Goal: Communication & Community: Answer question/provide support

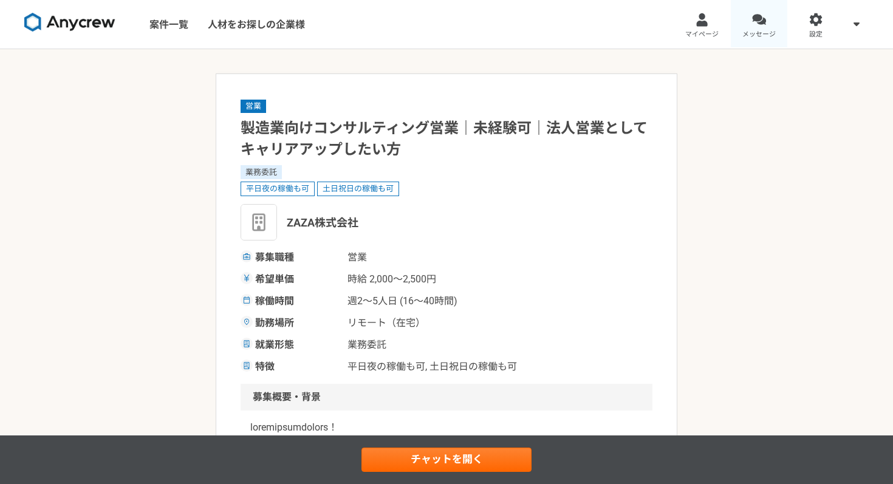
click at [761, 22] on div at bounding box center [759, 20] width 14 height 14
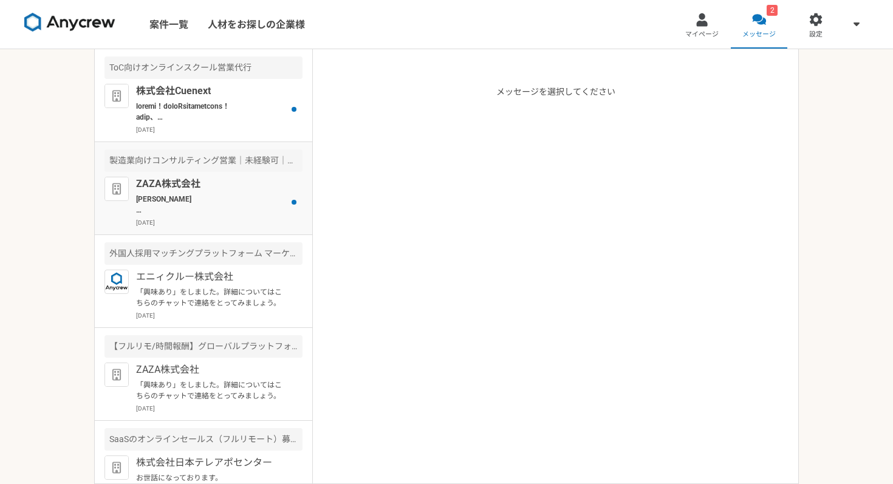
click at [218, 204] on p "[PERSON_NAME] お世話になっております。 ZAZA株式会社の[PERSON_NAME]でございます。 早速面談をご予約いただきまして、ありがとうご…" at bounding box center [211, 205] width 150 height 22
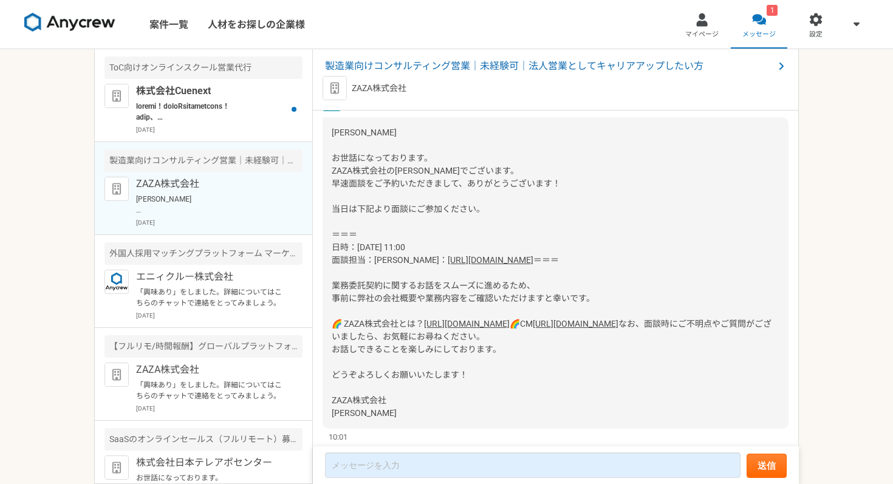
scroll to position [654, 0]
drag, startPoint x: 485, startPoint y: 299, endPoint x: 357, endPoint y: 299, distance: 128.2
click at [357, 299] on div "[PERSON_NAME] お世話になっております。 ZAZA株式会社の[PERSON_NAME]でございます。 早速面談をご予約いただきまして、ありがとうご…" at bounding box center [556, 272] width 466 height 312
copy link "[URL][DOMAIN_NAME]"
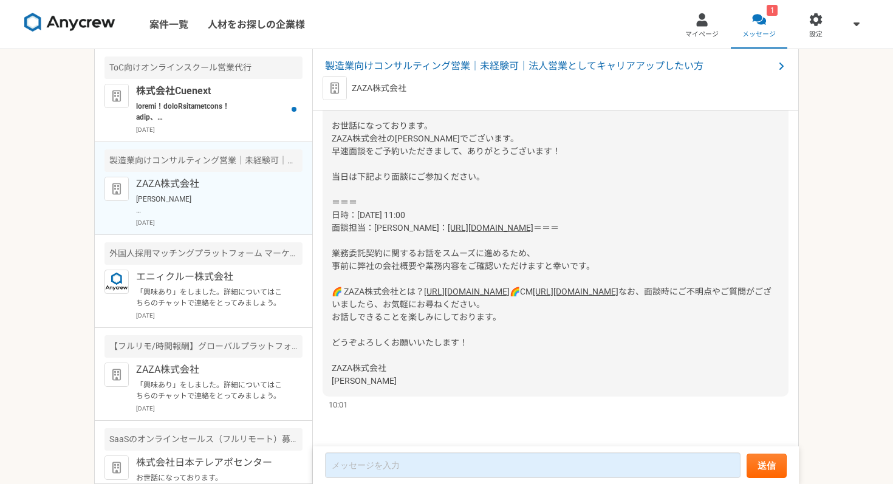
scroll to position [711, 0]
click at [603, 293] on div "[PERSON_NAME] お世話になっております。 ZAZA株式会社の[PERSON_NAME]でございます。 早速面談をご予約いただきまして、ありがとうご…" at bounding box center [556, 241] width 466 height 312
click at [510, 287] on link "[URL][DOMAIN_NAME]" at bounding box center [467, 292] width 86 height 10
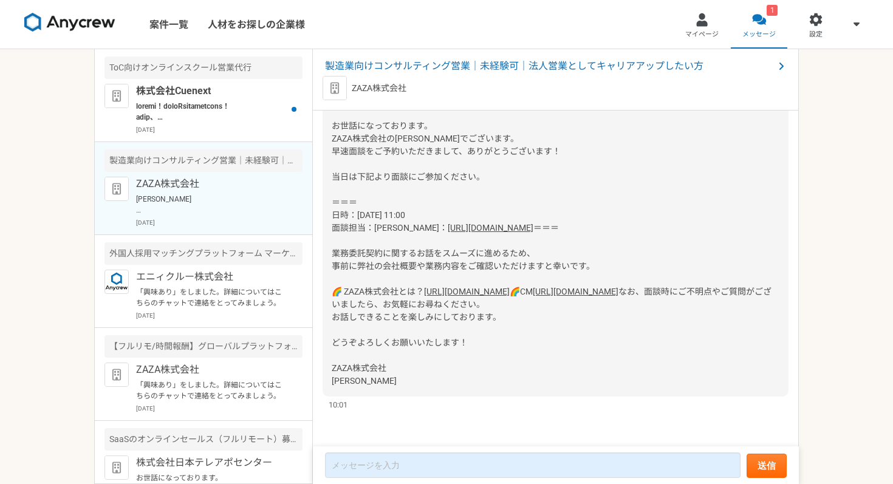
click at [533, 287] on link "[URL][DOMAIN_NAME]" at bounding box center [576, 292] width 86 height 10
click at [519, 67] on span "製造業向けコンサルティング営業｜未経験可｜法人営業としてキャリアアップしたい方" at bounding box center [549, 66] width 449 height 15
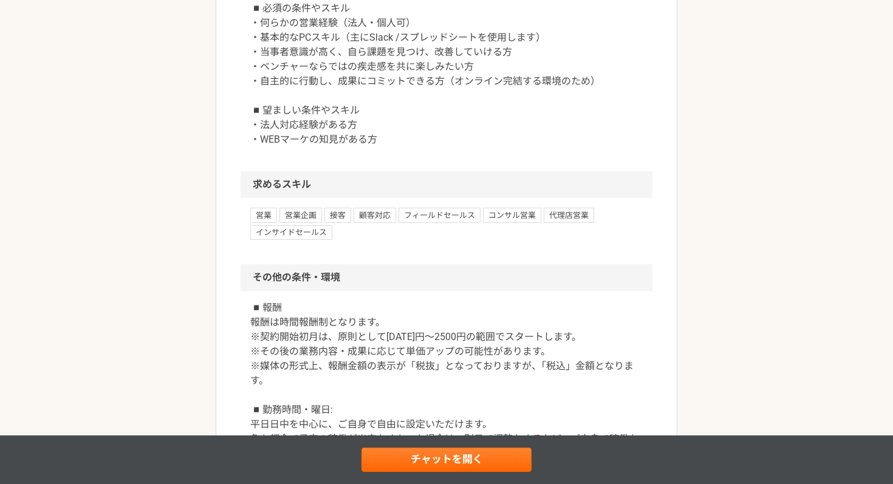
scroll to position [1257, 0]
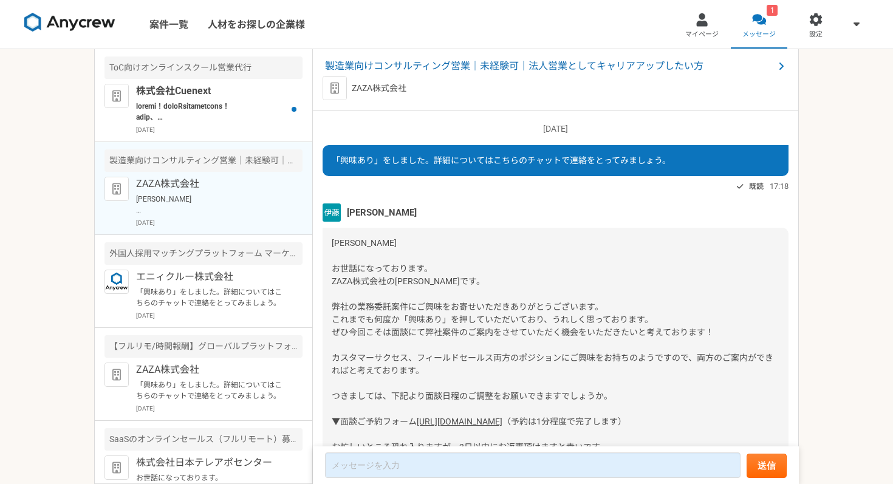
scroll to position [800, 0]
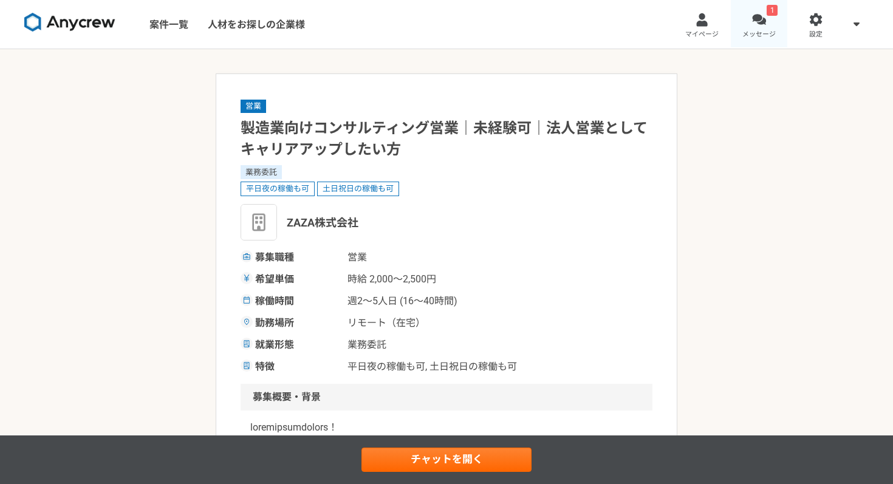
click at [755, 19] on div at bounding box center [759, 20] width 14 height 14
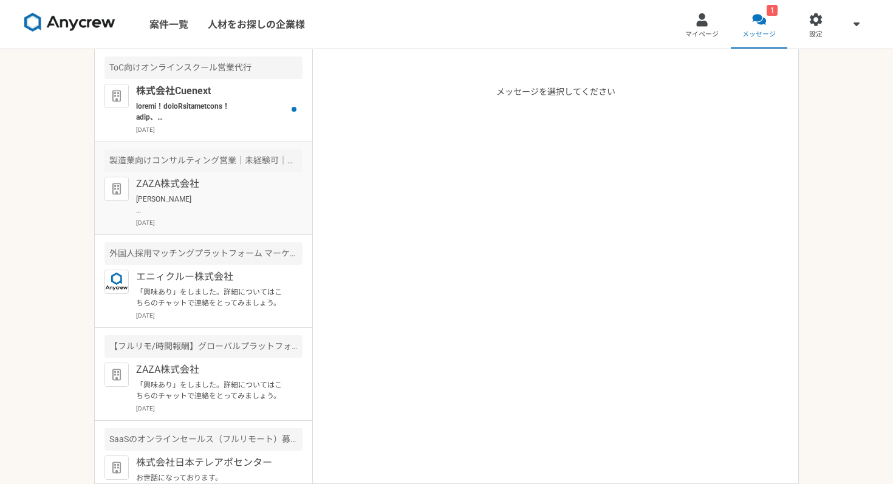
click at [224, 223] on p "[DATE]" at bounding box center [219, 222] width 166 height 9
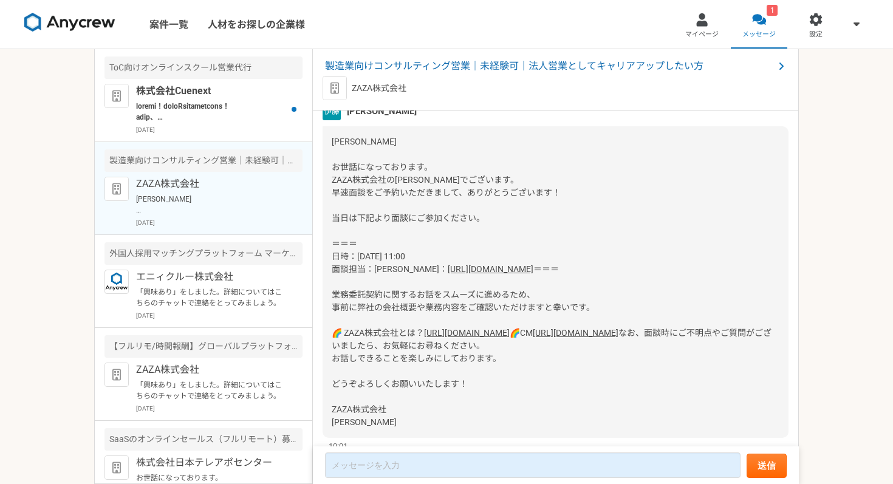
scroll to position [646, 0]
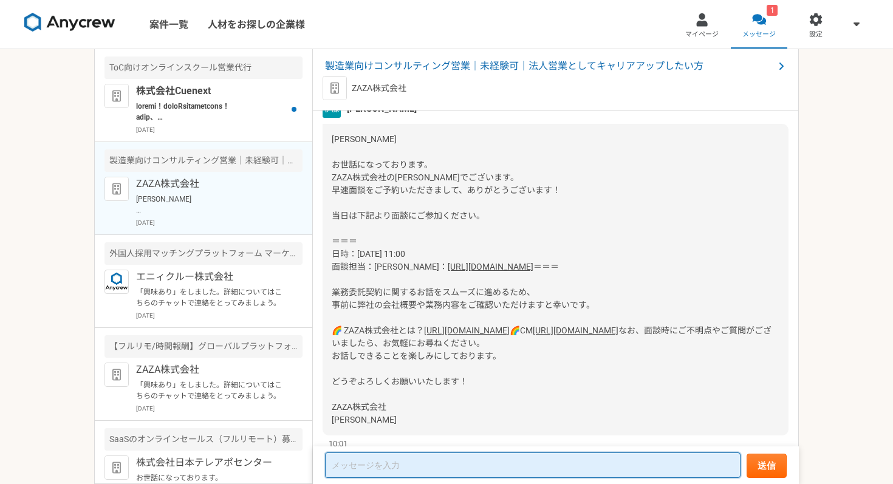
click at [400, 461] on textarea at bounding box center [533, 466] width 416 height 26
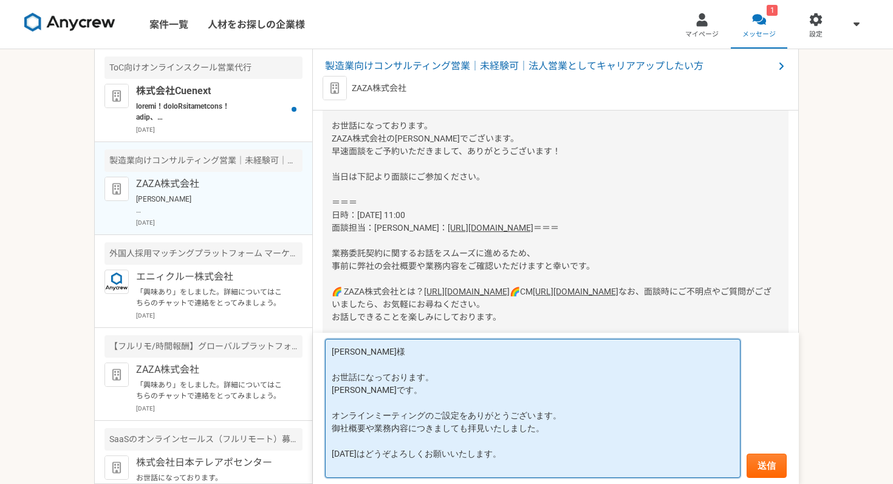
scroll to position [1, 0]
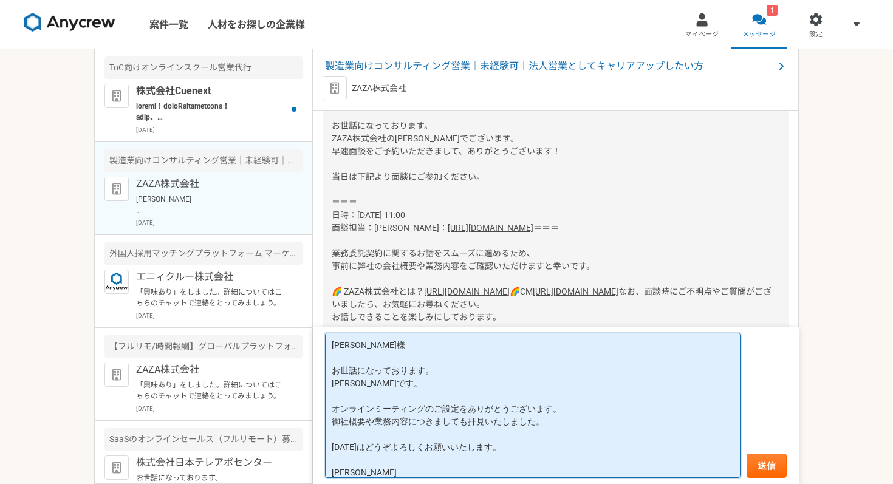
click at [564, 410] on textarea "伊藤様 お世話になっております。 桑原です。 オンラインミーティングのご設定をありがとうございます。 御社概要や業務内容につきましても拝見いたしました。 明日…" at bounding box center [533, 405] width 416 height 145
click at [557, 422] on textarea "伊藤様 お世話になっております。 桑原です。 オンラインミーティングのご設定をありがとうございます。 御社概要や業務内容につきましても拝見いたしました。 明日…" at bounding box center [533, 405] width 416 height 145
click at [517, 444] on textarea "伊藤様 お世話になっております。 桑原です。 オンラインミーティングのご設定をありがとうございます。 御社概要や業務内容につきましても拝見いたしました。 明日…" at bounding box center [533, 405] width 416 height 145
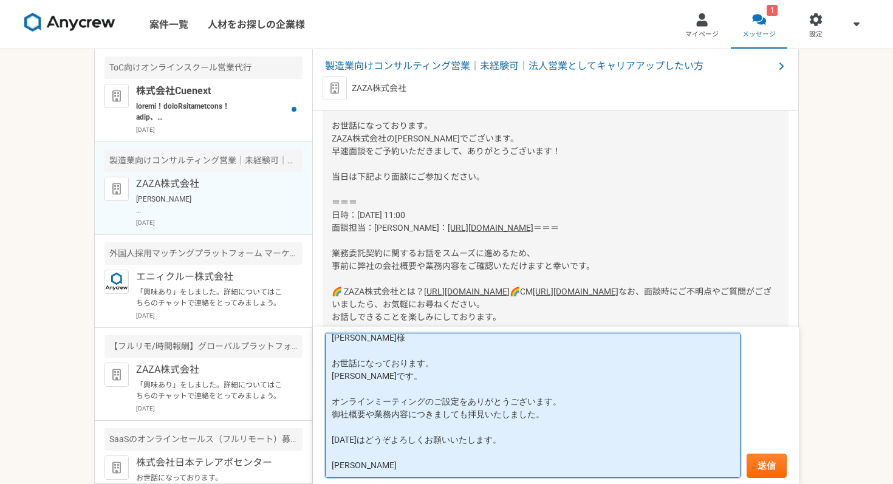
scroll to position [0, 0]
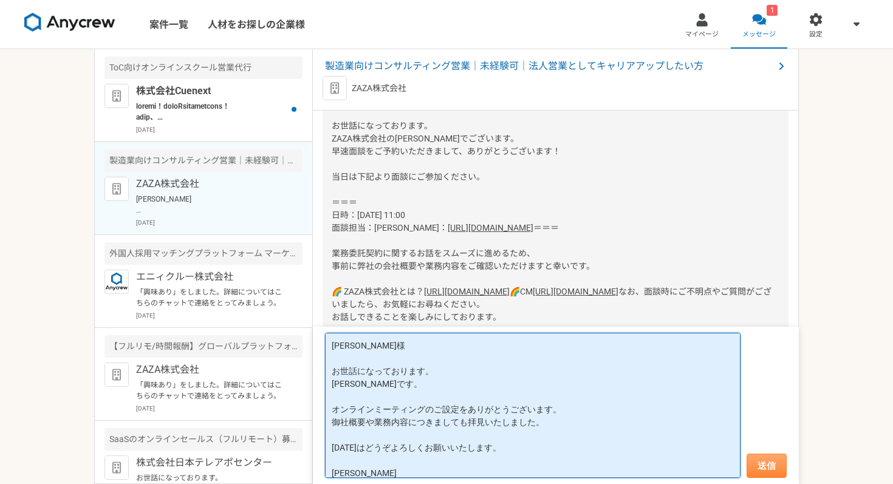
type textarea "伊藤様 お世話になっております。 桑原です。 オンラインミーティングのご設定をありがとうございます。 御社概要や業務内容につきましても拝見いたしました。 明日…"
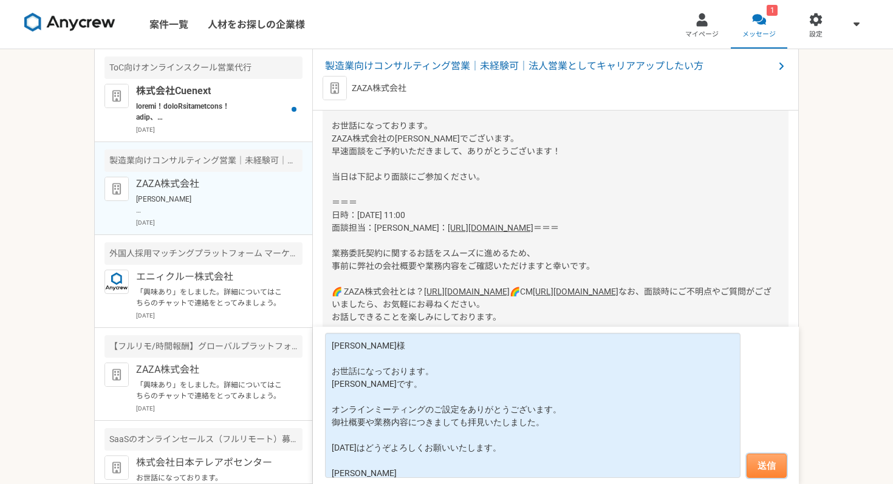
click at [763, 470] on button "送信" at bounding box center [767, 466] width 40 height 24
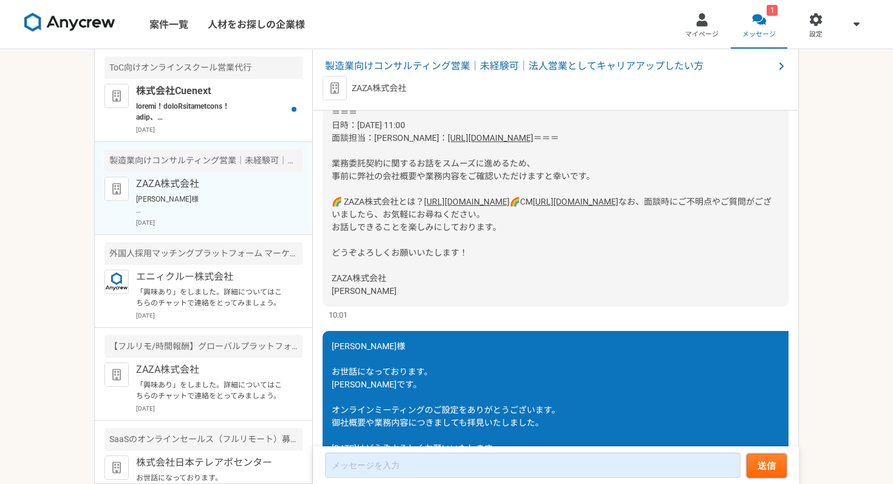
scroll to position [983, 0]
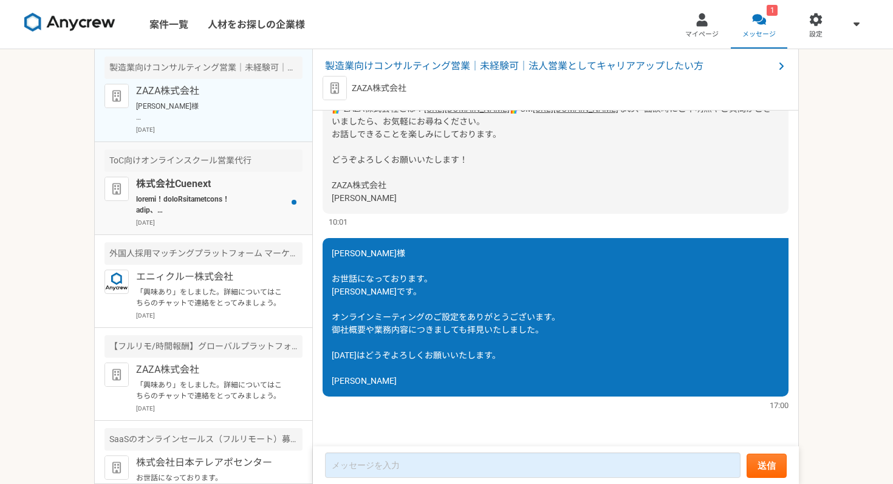
click at [171, 198] on p at bounding box center [211, 205] width 150 height 22
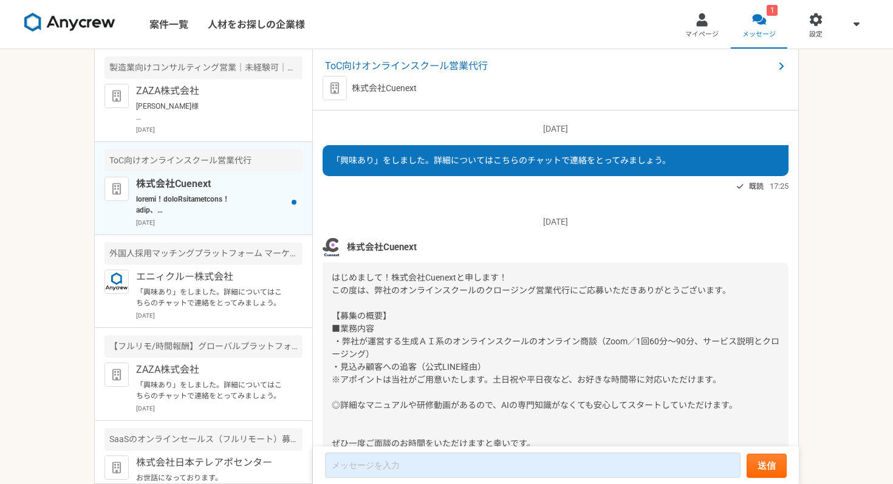
scroll to position [139, 0]
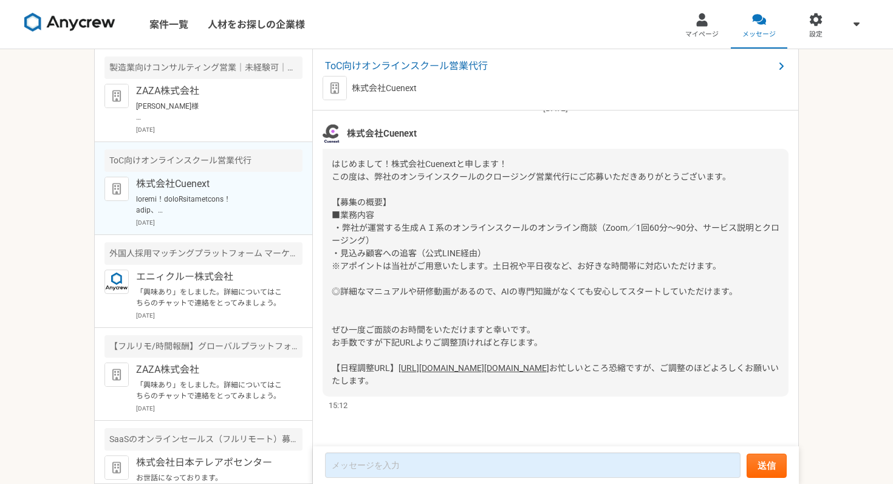
click at [490, 226] on div "はじめまして！株式会社Cuenextと申します！ この度は、弊社のオンラインスクールのクロージング営業代行にご応募いただきありがとうございます。 【募集の概要…" at bounding box center [556, 273] width 466 height 248
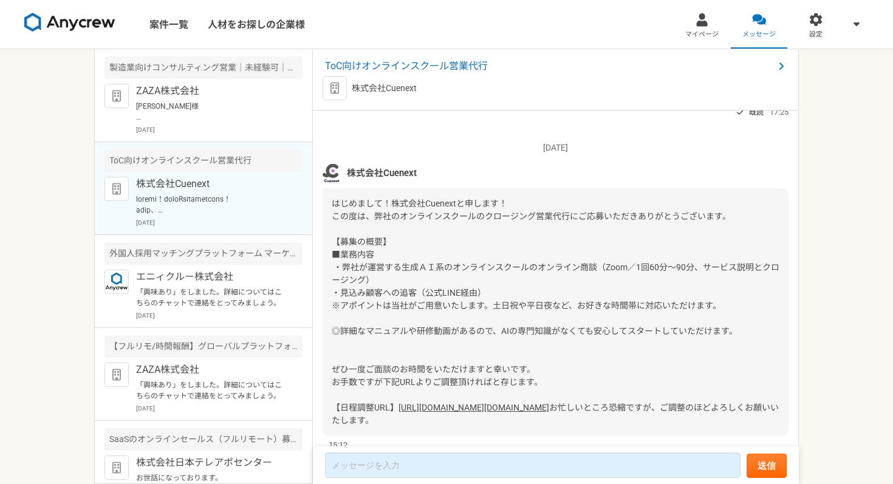
scroll to position [75, 0]
drag, startPoint x: 348, startPoint y: 171, endPoint x: 395, endPoint y: 171, distance: 47.4
click at [432, 171] on div "株式会社Cuenext" at bounding box center [556, 172] width 466 height 18
copy span "株式会社Cuenext"
click at [388, 168] on span "株式会社Cuenext" at bounding box center [382, 172] width 70 height 13
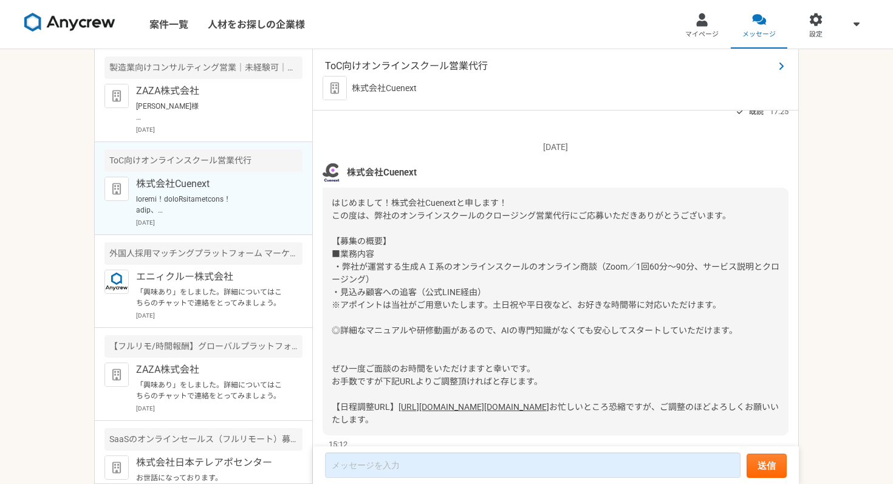
click at [406, 66] on span "ToC向けオンラインスクール営業代行" at bounding box center [549, 66] width 449 height 15
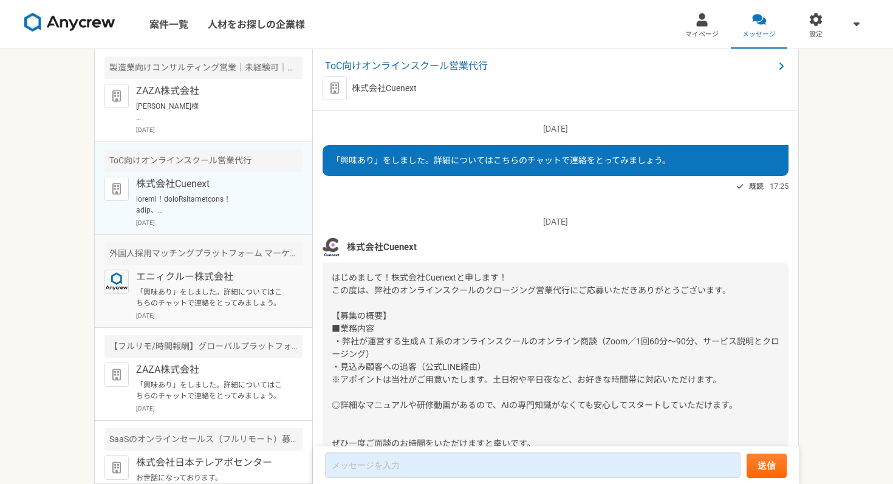
scroll to position [139, 0]
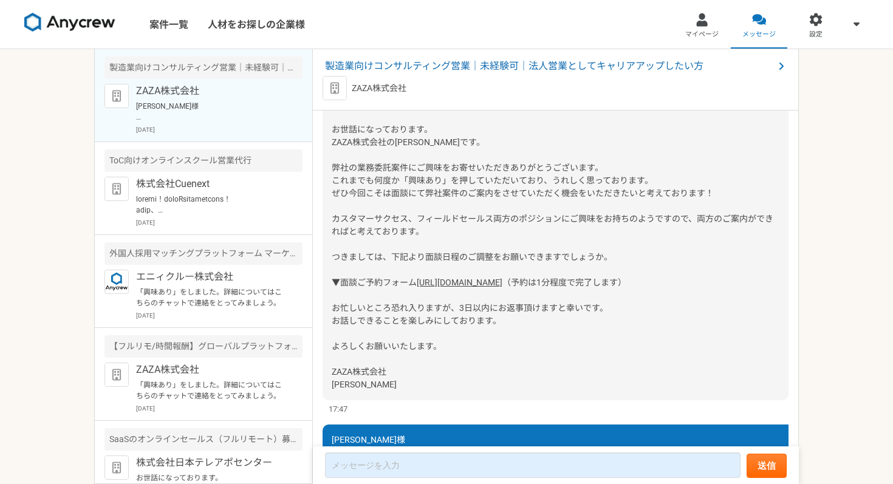
scroll to position [983, 0]
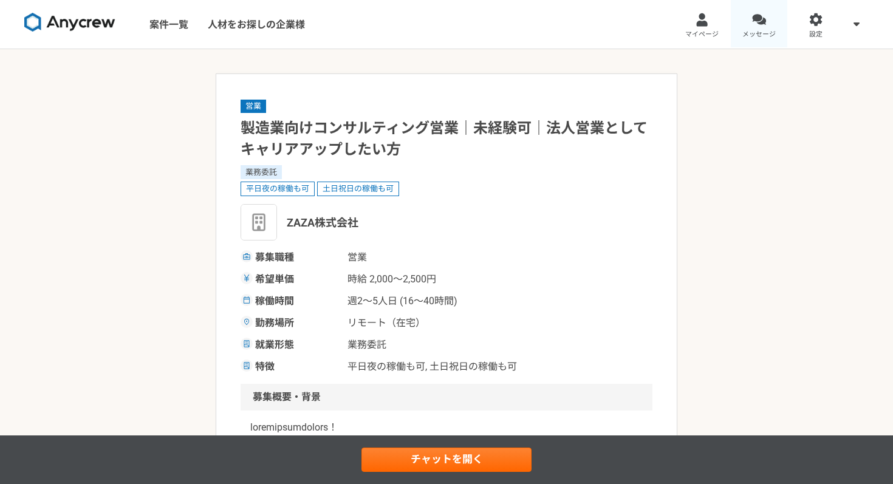
click at [762, 30] on span "メッセージ" at bounding box center [758, 35] width 33 height 10
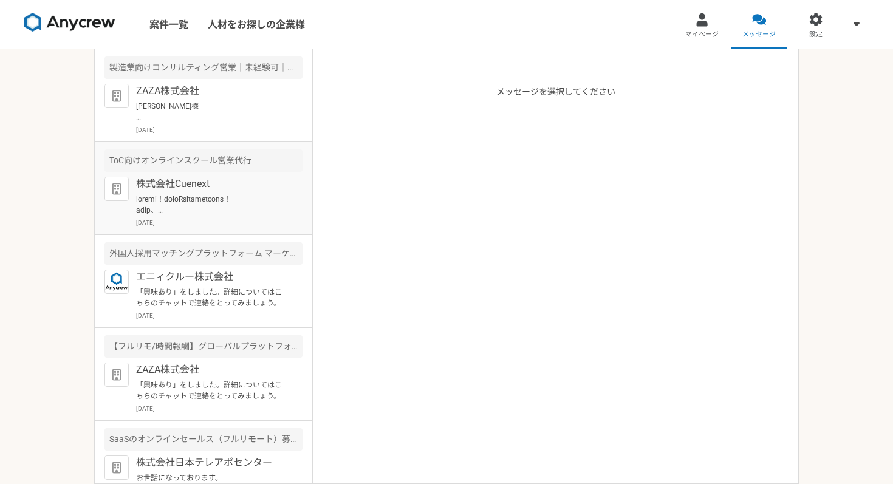
click at [238, 189] on p "株式会社Cuenext" at bounding box center [211, 184] width 150 height 15
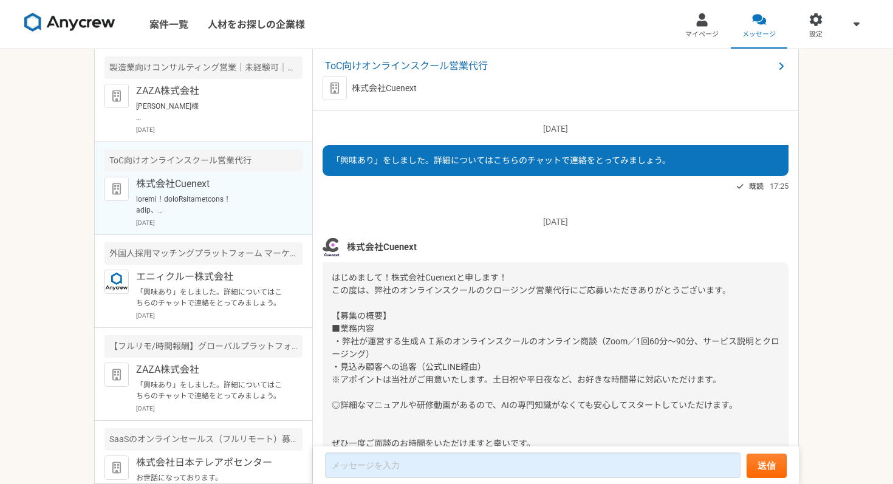
scroll to position [139, 0]
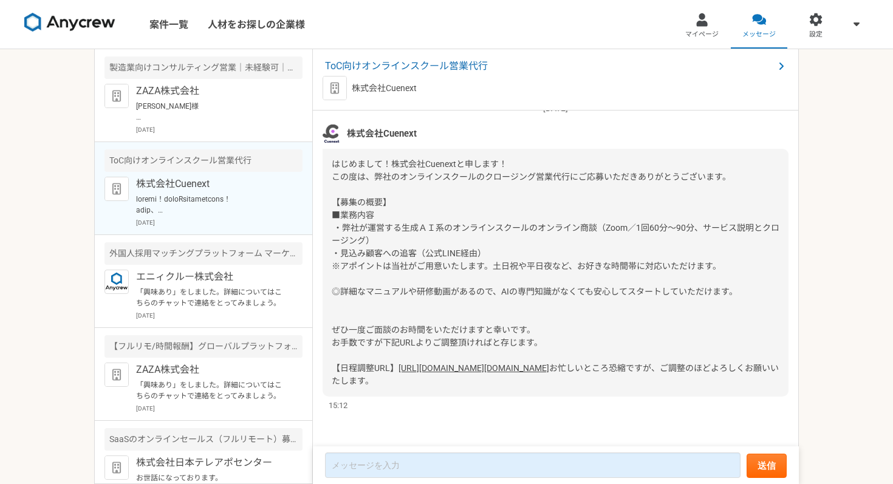
click at [418, 363] on link "https://timerex.net/s/mycari.member_4882/f76d0f78" at bounding box center [474, 368] width 151 height 10
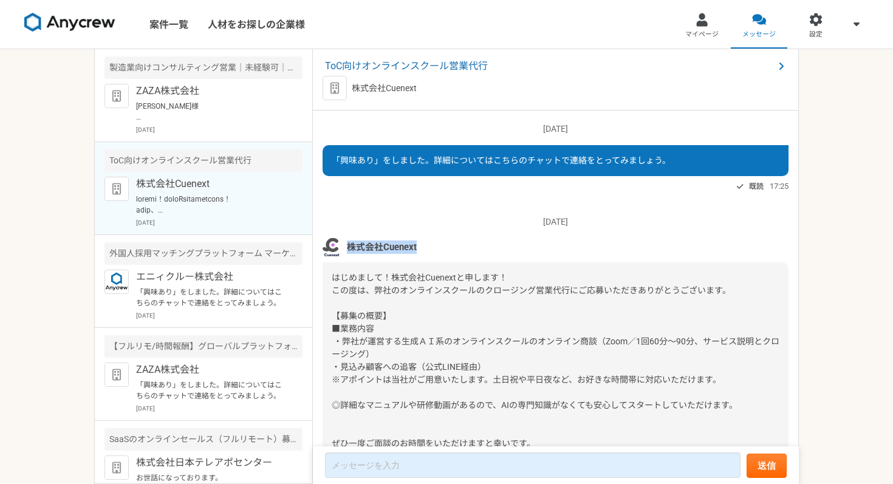
drag, startPoint x: 347, startPoint y: 249, endPoint x: 426, endPoint y: 247, distance: 79.0
click at [426, 247] on div "株式会社Cuenext" at bounding box center [556, 247] width 466 height 18
copy span "株式会社Cuenext"
click at [433, 65] on span "ToC向けオンラインスクール営業代行" at bounding box center [549, 66] width 449 height 15
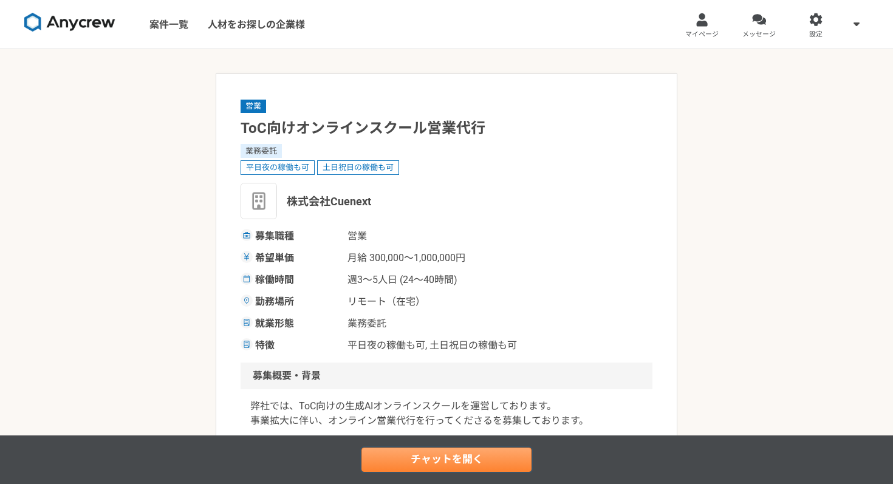
click at [441, 461] on link "チャットを開く" at bounding box center [447, 460] width 170 height 24
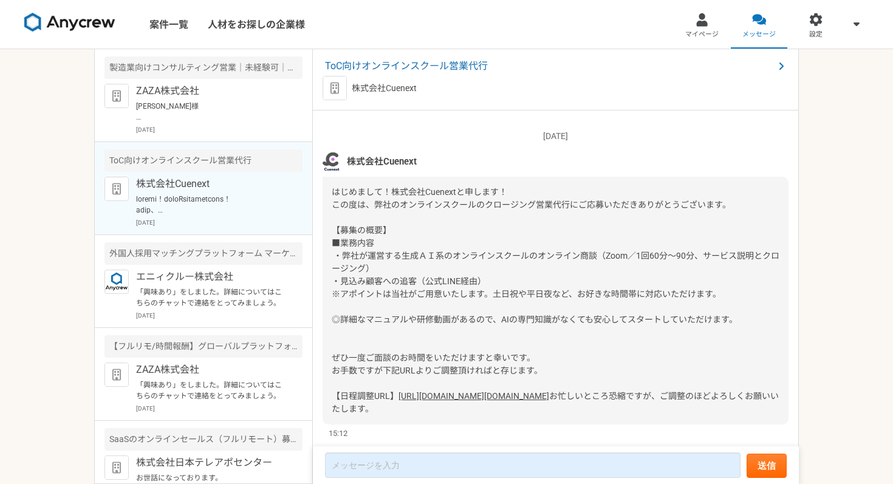
scroll to position [139, 0]
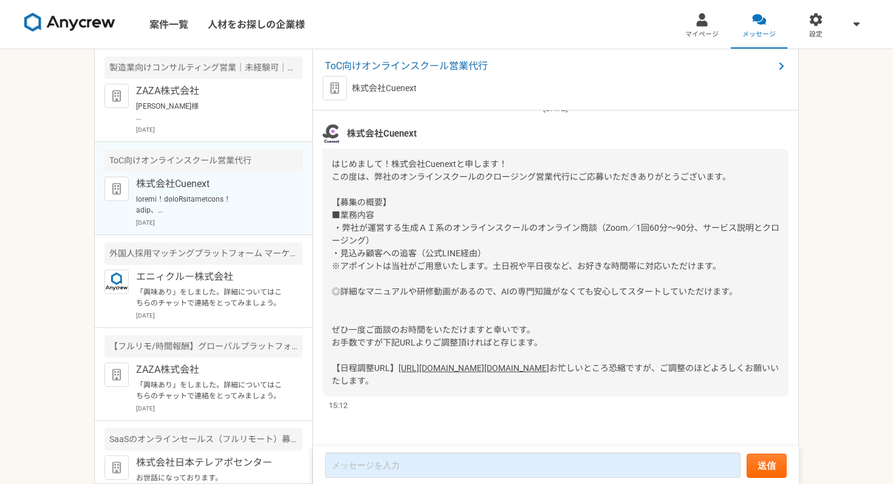
click at [399, 363] on link "https://timerex.net/s/mycari.member_4882/f76d0f78" at bounding box center [474, 368] width 151 height 10
click at [86, 30] on img at bounding box center [69, 22] width 91 height 19
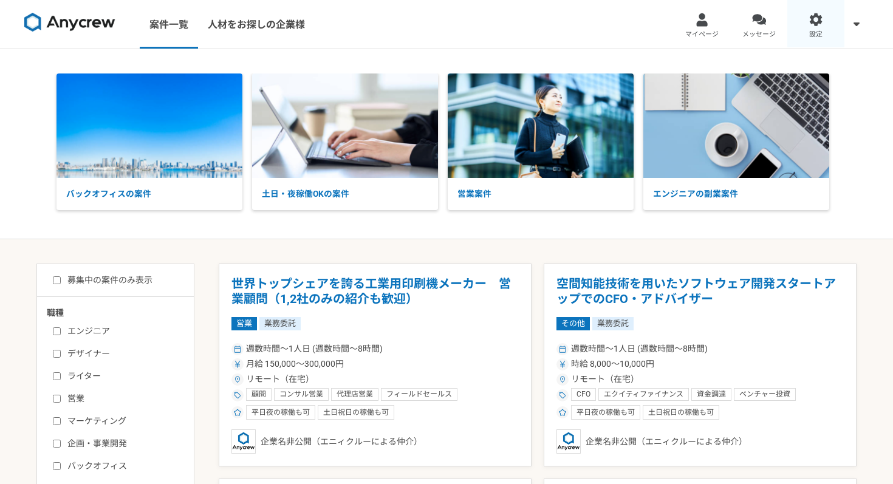
click at [831, 32] on link "設定" at bounding box center [815, 24] width 57 height 49
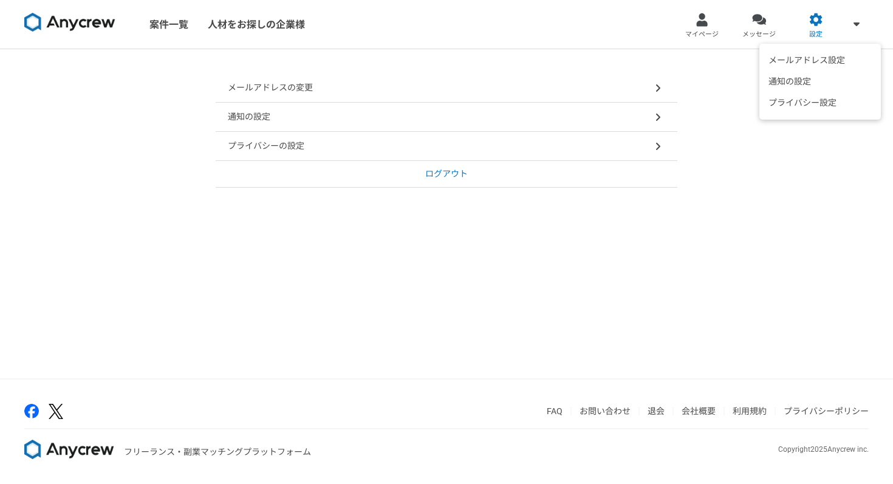
click at [850, 30] on span at bounding box center [856, 23] width 15 height 15
click at [857, 21] on icon at bounding box center [857, 24] width 6 height 10
click at [697, 21] on div at bounding box center [702, 20] width 14 height 14
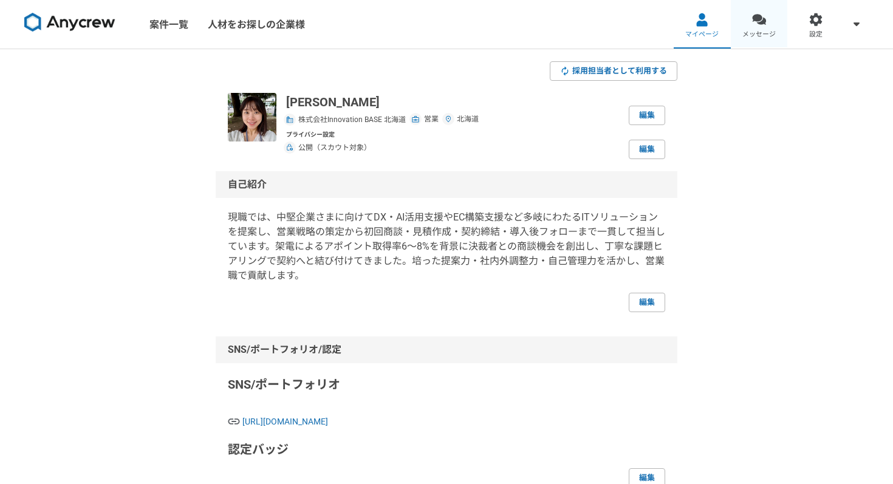
click at [769, 23] on link "メッセージ" at bounding box center [759, 24] width 57 height 49
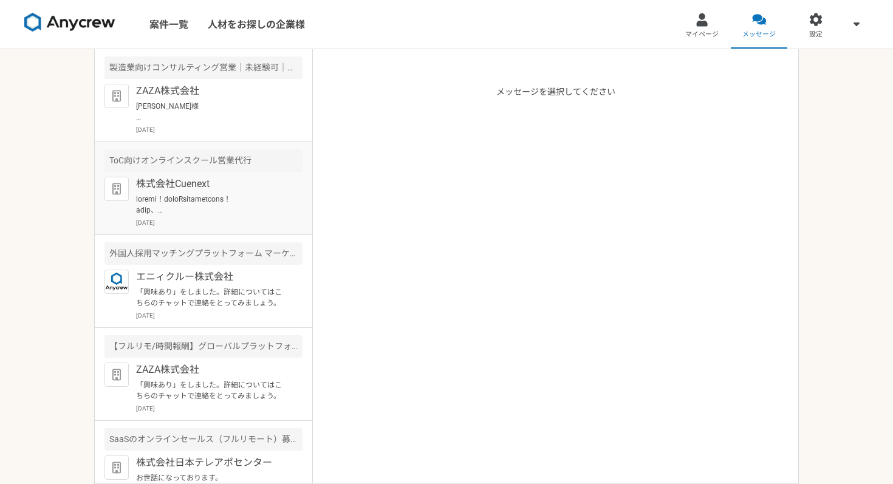
click at [216, 203] on p at bounding box center [211, 205] width 150 height 22
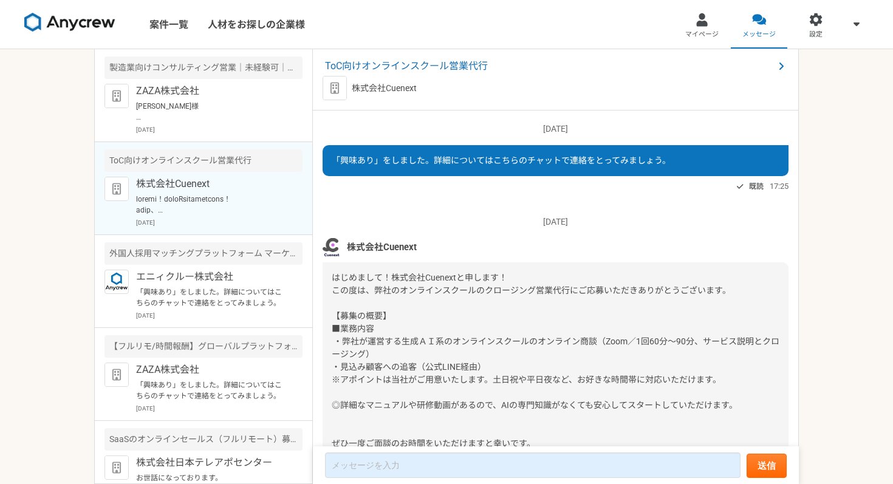
scroll to position [139, 0]
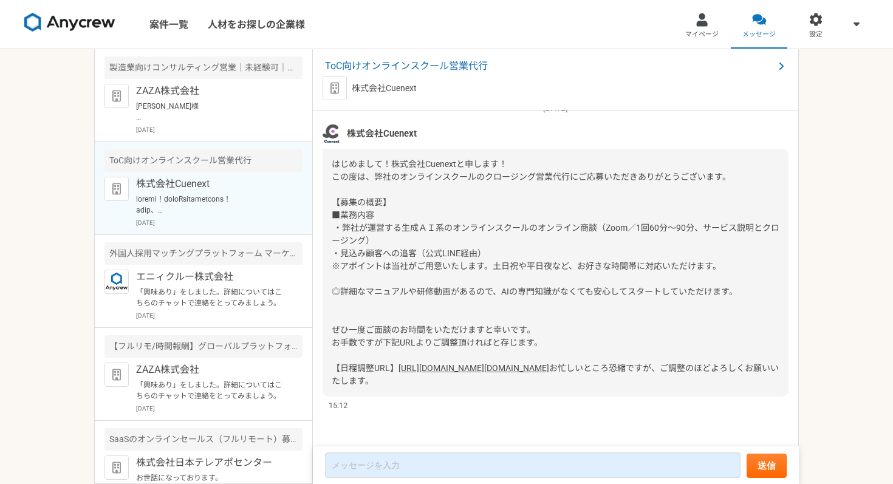
click at [379, 90] on p "株式会社Cuenext" at bounding box center [384, 88] width 65 height 13
copy p "株式会社Cuenext"
drag, startPoint x: 318, startPoint y: 62, endPoint x: 484, endPoint y: 62, distance: 166.5
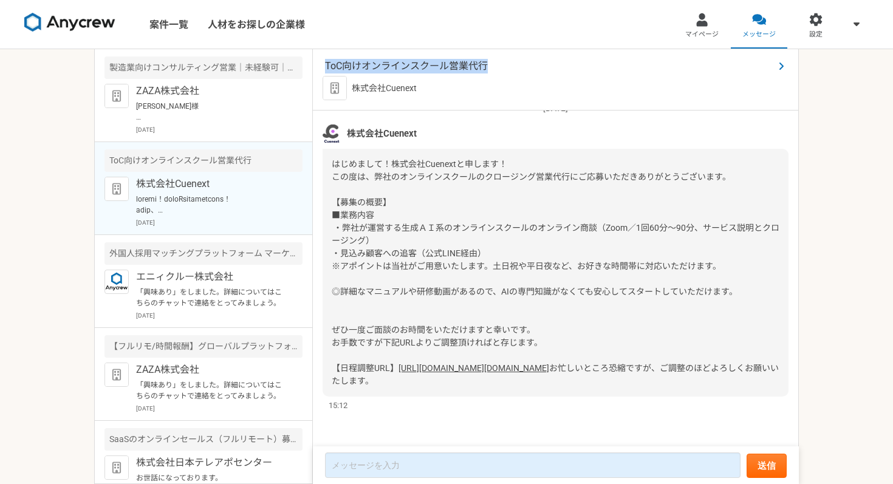
click at [484, 62] on div "ToC向けオンラインスクール営業代行 株式会社Cuenext" at bounding box center [556, 79] width 486 height 61
copy span "ToC向けオンラインスクール営業代行"
click at [389, 89] on p "株式会社Cuenext" at bounding box center [384, 88] width 65 height 13
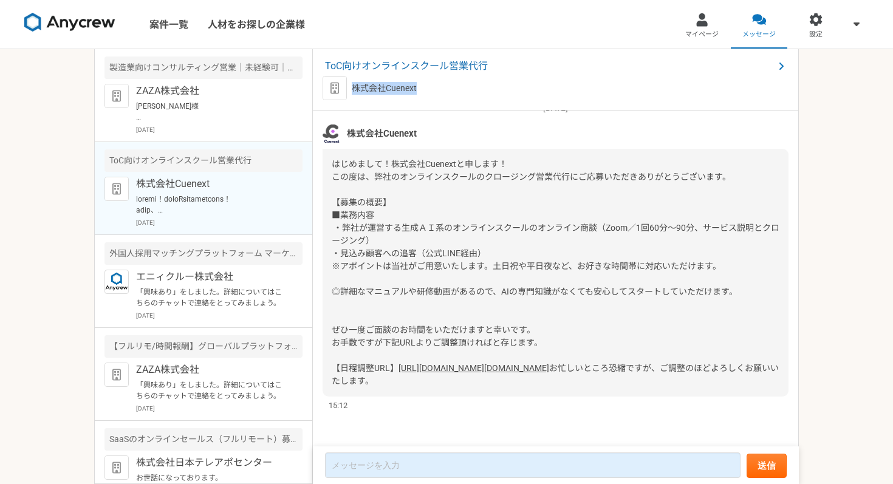
copy p "株式会社Cuenext"
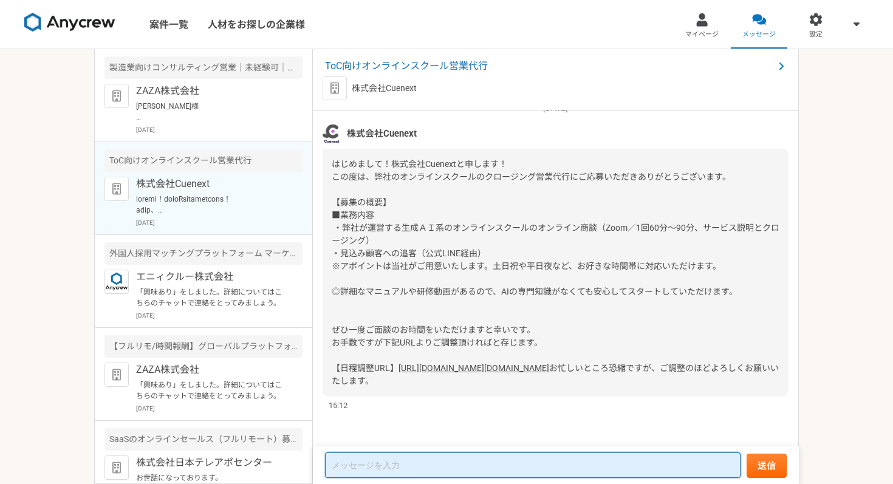
click at [359, 469] on textarea at bounding box center [533, 466] width 416 height 26
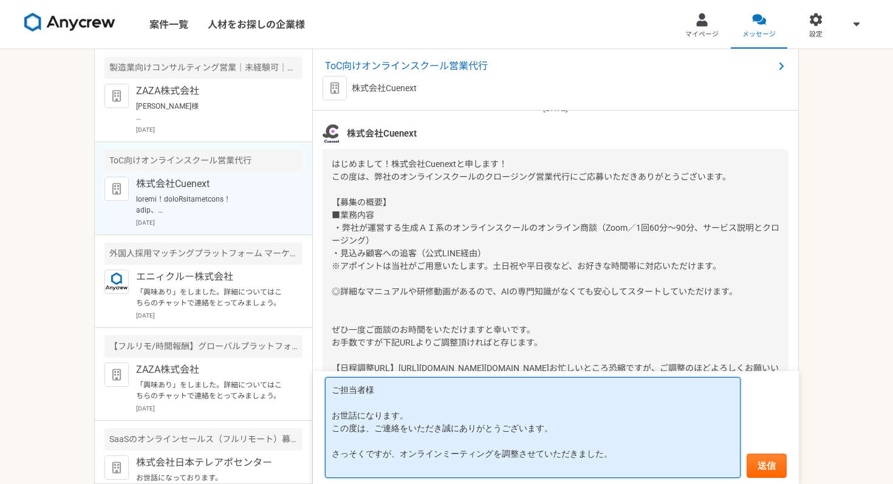
click at [401, 452] on textarea "ご担当者様 お世話になります。 この度は、ご連絡をいただき誠にありがとうございます。 さっそくですが、オンラインミーティングを調整させていただきました。" at bounding box center [533, 427] width 416 height 101
click at [357, 471] on textarea "ご担当者様 お世話になります。 この度は、ご連絡をいただき誠にありがとうございます。 さっそくですが、明日21日14時からオンラインミーティングを調整させてい…" at bounding box center [533, 427] width 416 height 101
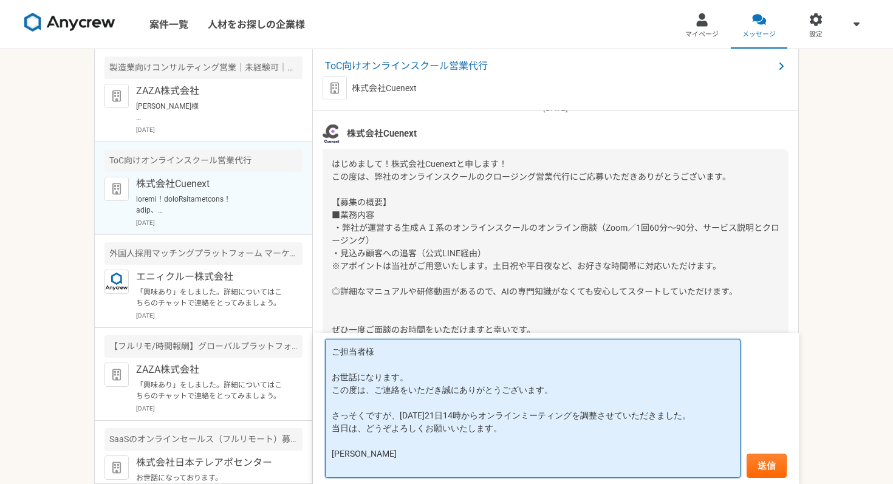
drag, startPoint x: 408, startPoint y: 376, endPoint x: 393, endPoint y: 378, distance: 15.9
click at [408, 376] on textarea "ご担当者様 お世話になります。 この度は、ご連絡をいただき誠にありがとうございます。 さっそくですが、明日21日14時からオンラインミーティングを調整させてい…" at bounding box center [533, 408] width 416 height 139
click at [574, 382] on textarea "ご担当者様 お世話になります。 この度は、ご連絡をいただき誠にありがとうございます。 さっそくですが、明日21日14時からオンラインミーティングを調整させてい…" at bounding box center [533, 408] width 416 height 139
click at [533, 427] on textarea "ご担当者様 お世話になります。 この度は、ご連絡をいただき誠にありがとうございます。 さっそくですが、明日21日14時からオンラインミーティングを調整させてい…" at bounding box center [533, 408] width 416 height 139
type textarea "ご担当者様 お世話になります。 この度は、ご連絡をいただき誠にありがとうございます。 さっそくですが、明日21日14時からオンラインミーティングを調整させてい…"
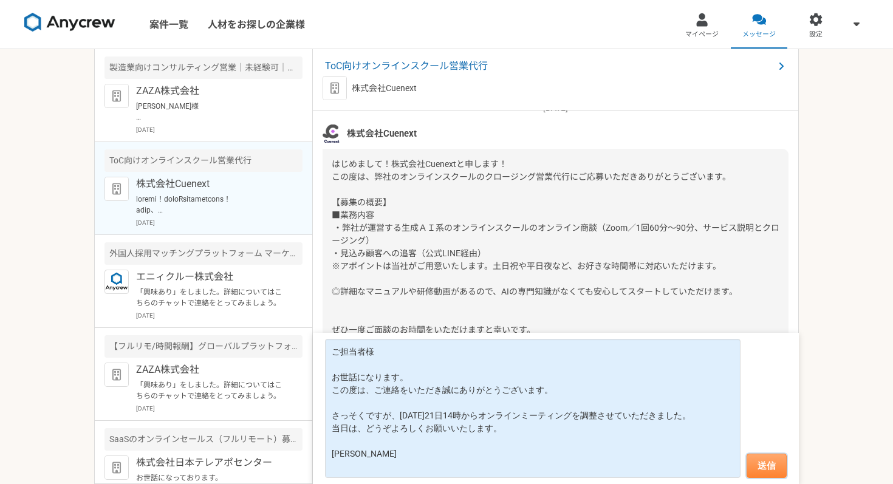
click at [766, 466] on button "送信" at bounding box center [767, 466] width 40 height 24
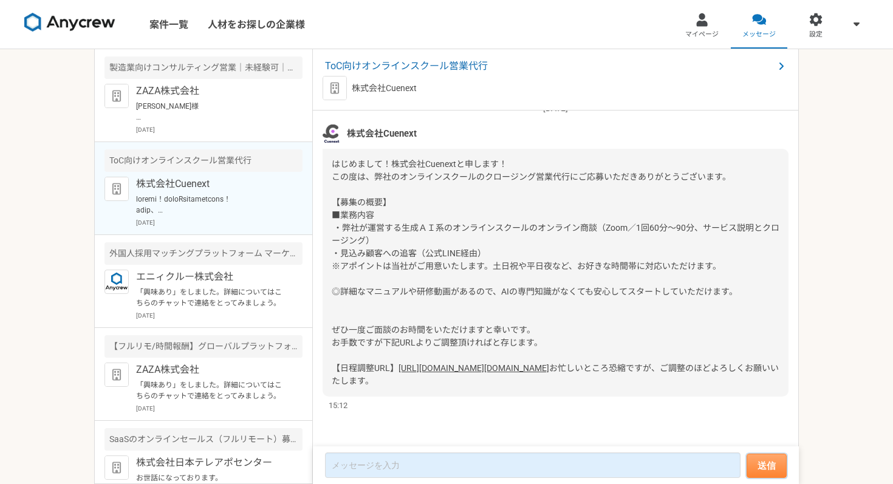
scroll to position [297, 0]
